Goal: Navigation & Orientation: Go to known website

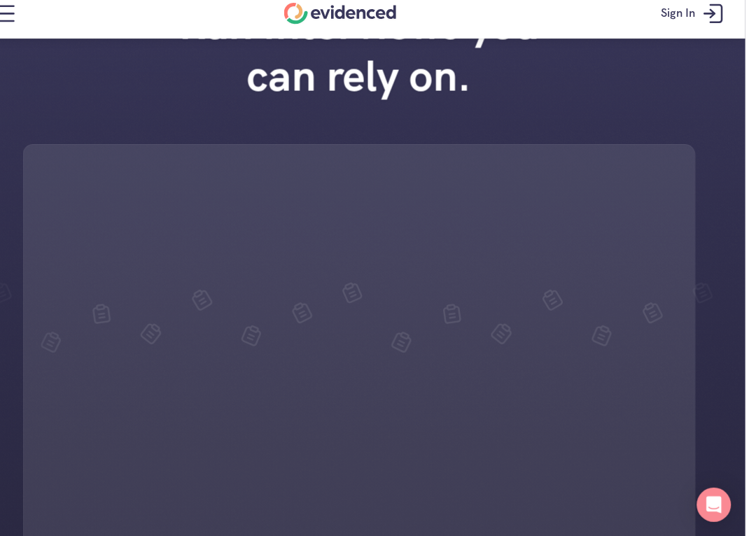
scroll to position [90, 0]
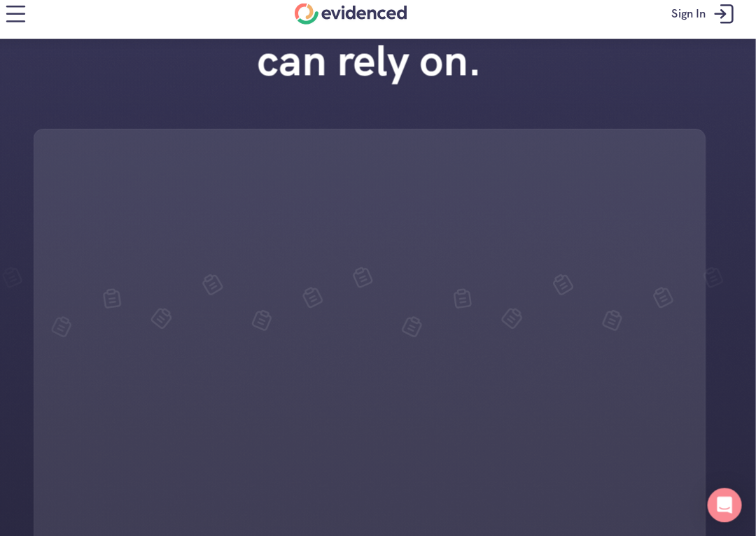
click at [134, 33] on nav "Sign In" at bounding box center [378, 24] width 756 height 49
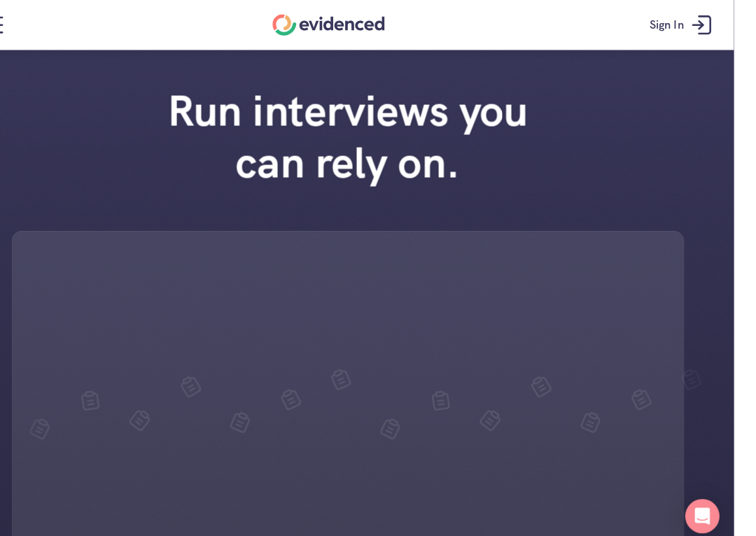
scroll to position [0, 0]
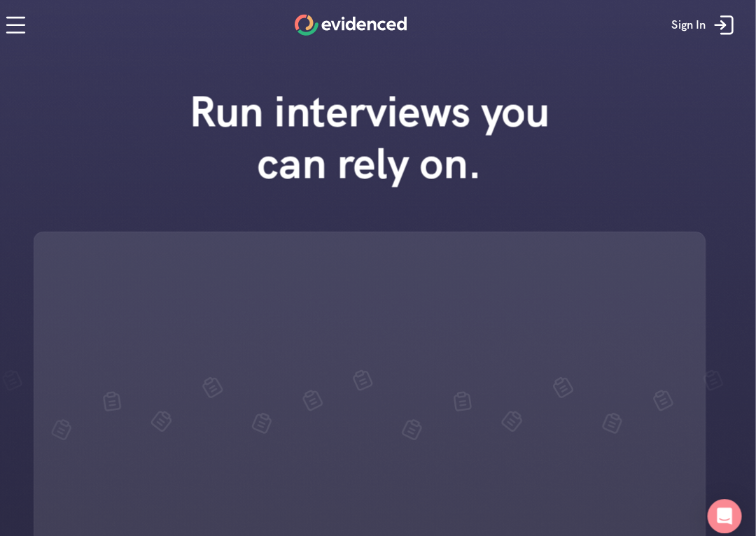
click at [733, 15] on nav "Sign In" at bounding box center [378, 24] width 756 height 49
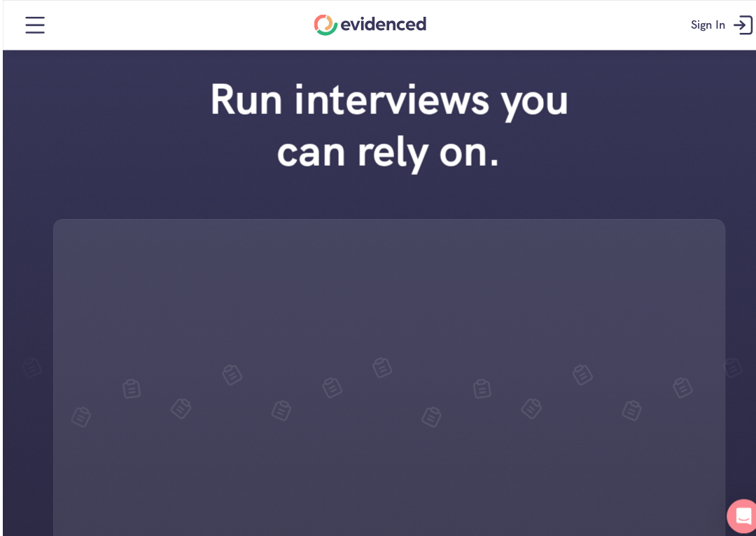
scroll to position [13, 0]
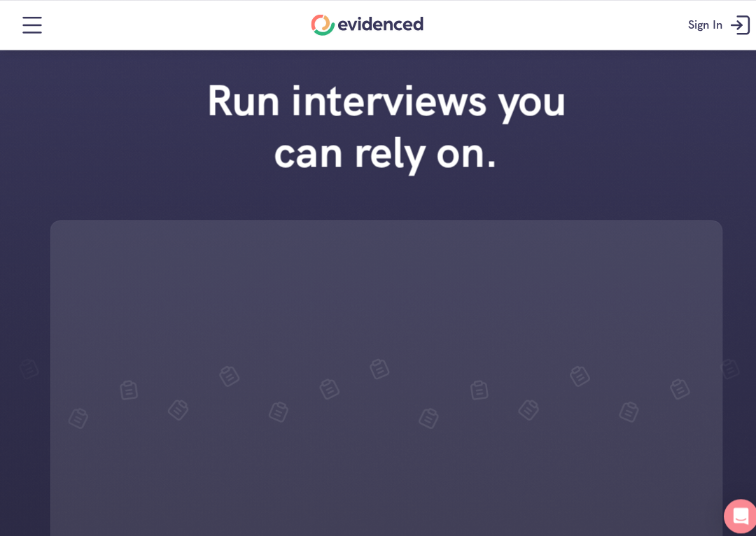
click at [642, 425] on div at bounding box center [378, 428] width 658 height 425
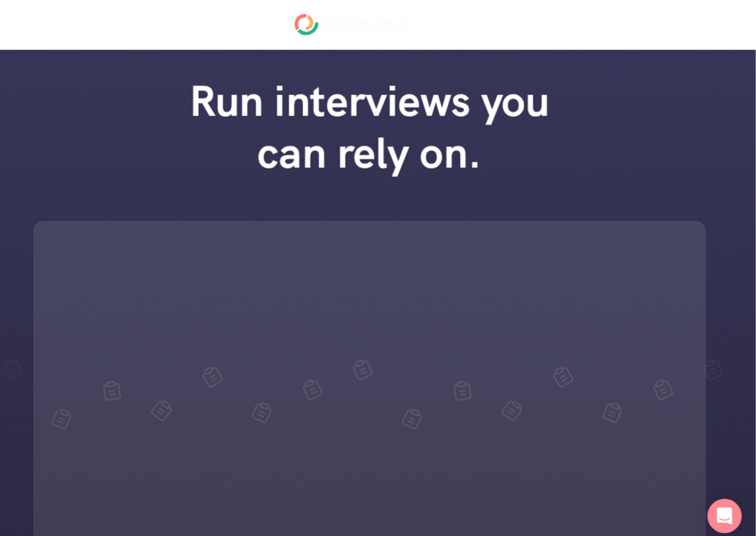
scroll to position [0, 0]
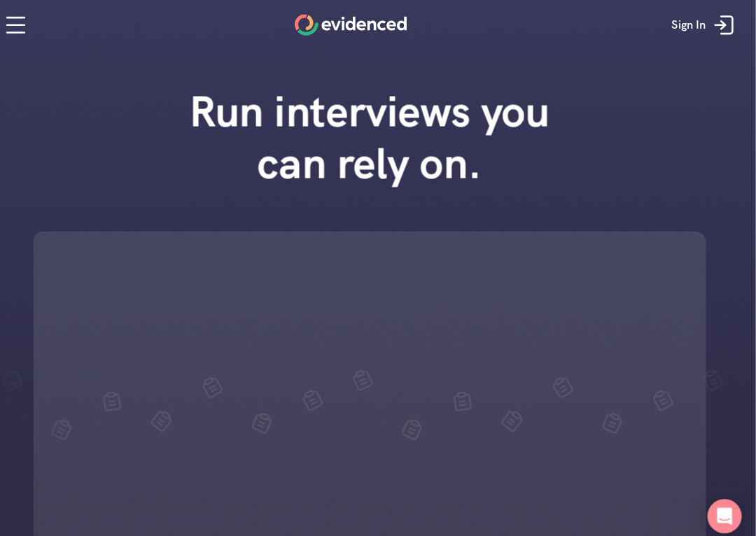
click at [727, 375] on div "Run interviews you can rely on." at bounding box center [378, 360] width 756 height 581
click at [668, 177] on div "Run interviews you can rely on." at bounding box center [378, 360] width 756 height 581
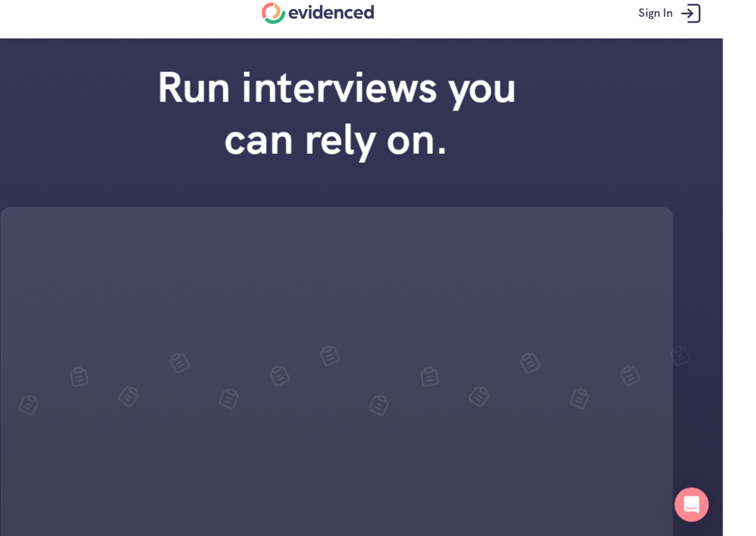
scroll to position [30, 0]
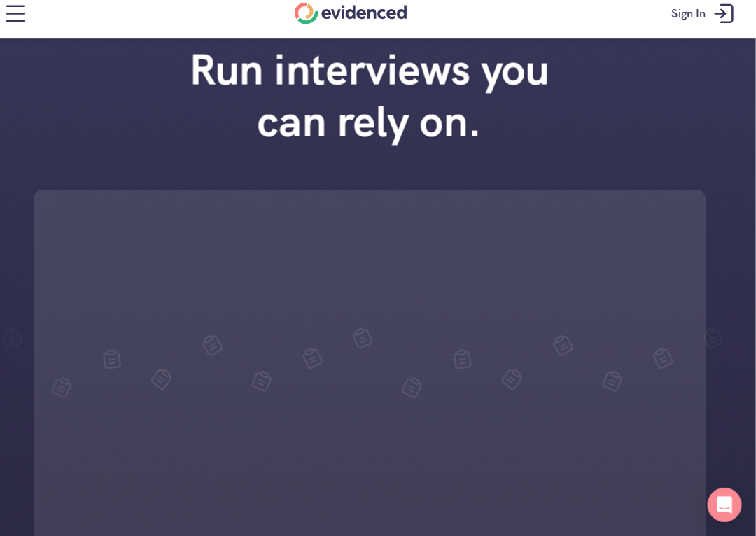
click at [519, 179] on div "Run interviews you can rely on." at bounding box center [378, 330] width 756 height 581
click at [56, 447] on div at bounding box center [378, 409] width 658 height 425
click at [55, 446] on div at bounding box center [378, 409] width 658 height 425
click at [56, 447] on div at bounding box center [378, 409] width 658 height 425
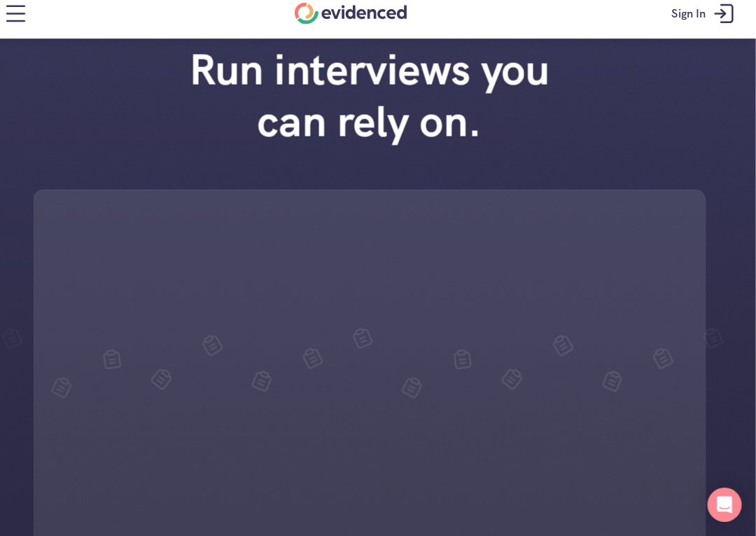
click at [56, 453] on div at bounding box center [378, 409] width 658 height 425
click at [55, 448] on div at bounding box center [378, 409] width 658 height 425
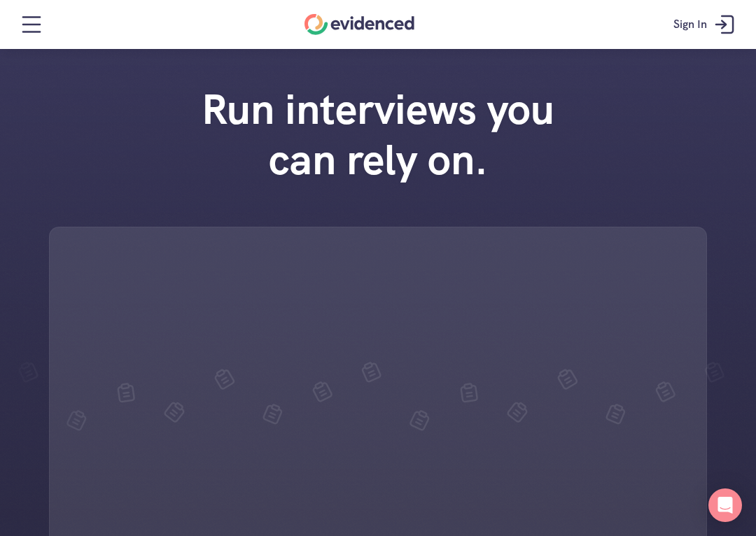
scroll to position [41, 16]
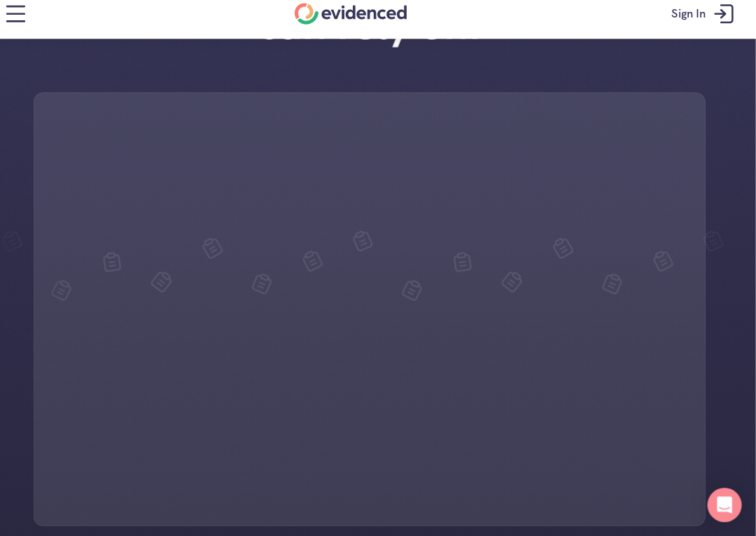
scroll to position [130, 0]
